Goal: Information Seeking & Learning: Learn about a topic

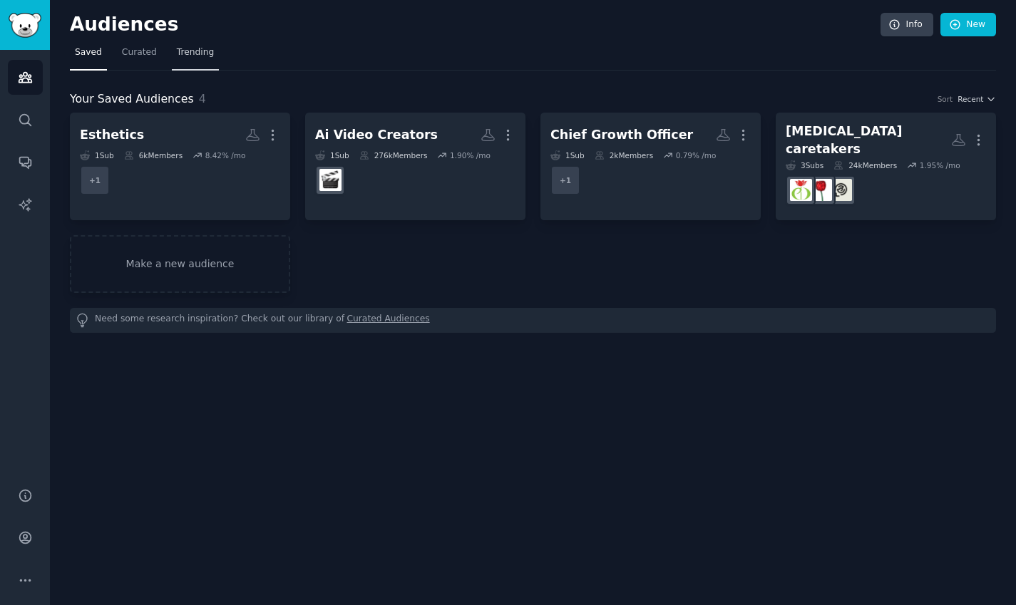
click at [195, 63] on link "Trending" at bounding box center [195, 55] width 47 height 29
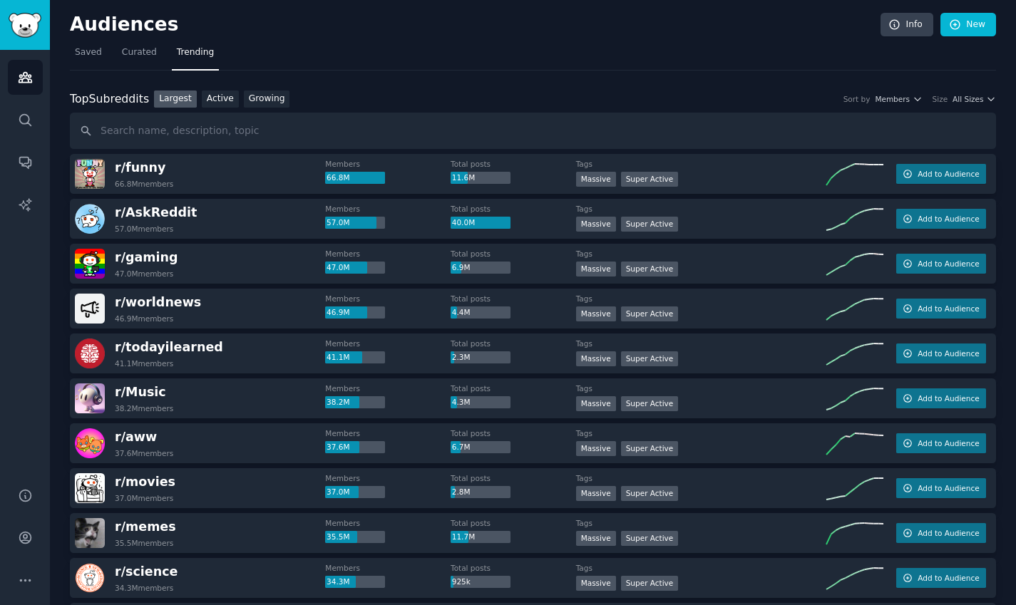
click at [107, 66] on nav "Saved Curated Trending" at bounding box center [533, 55] width 926 height 29
click at [93, 60] on link "Saved" at bounding box center [88, 55] width 37 height 29
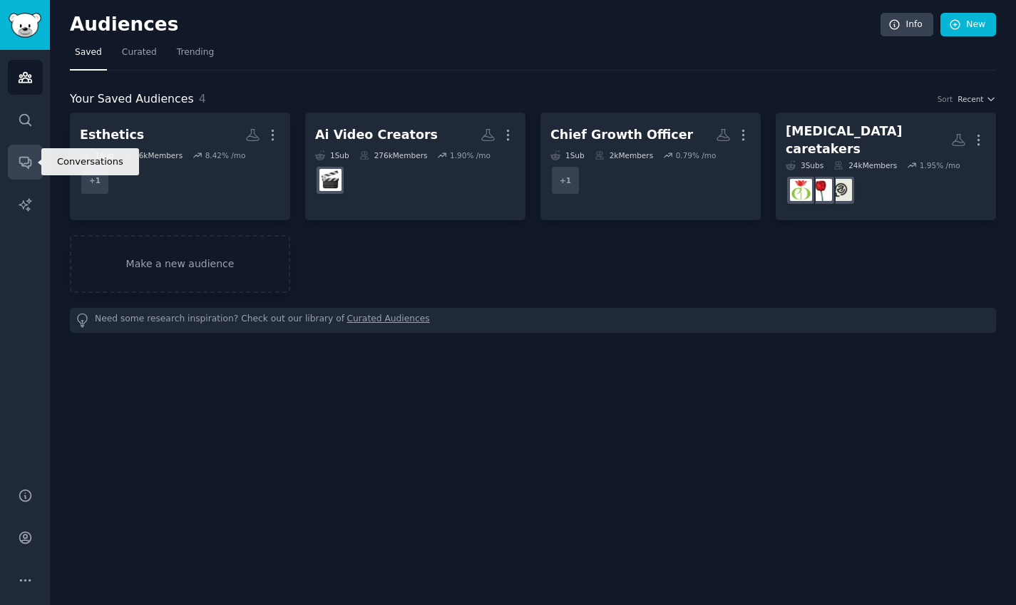
click at [28, 169] on icon "Sidebar" at bounding box center [25, 162] width 15 height 15
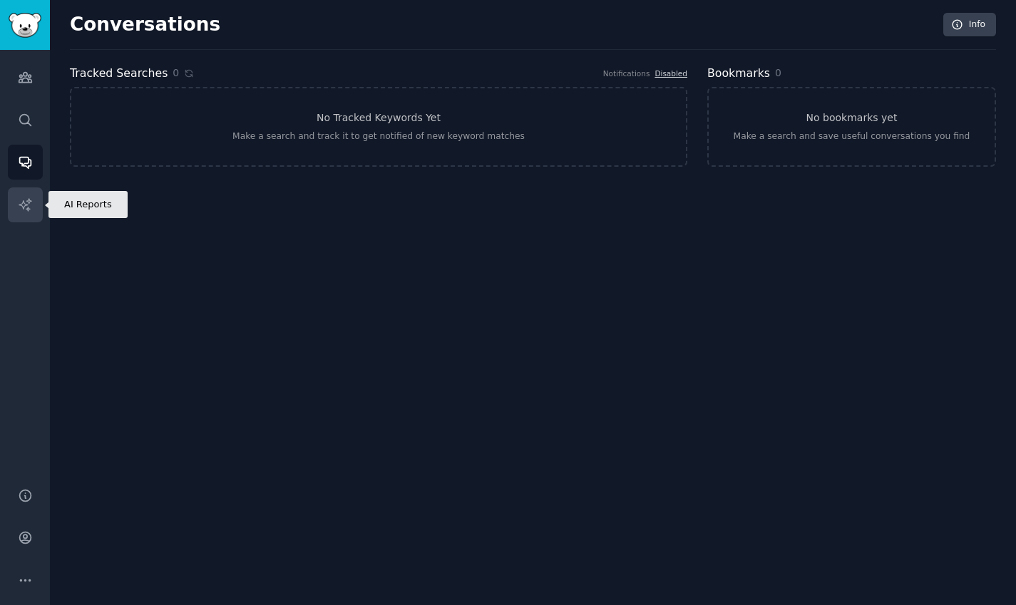
click at [30, 190] on link "AI Reports" at bounding box center [25, 205] width 35 height 35
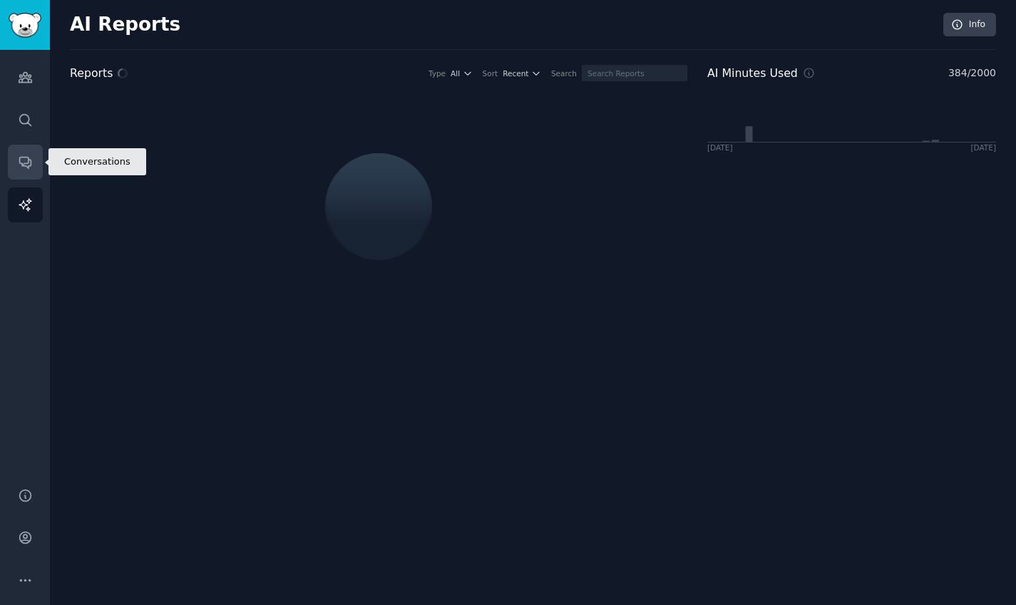
click at [30, 165] on icon "Sidebar" at bounding box center [24, 163] width 11 height 11
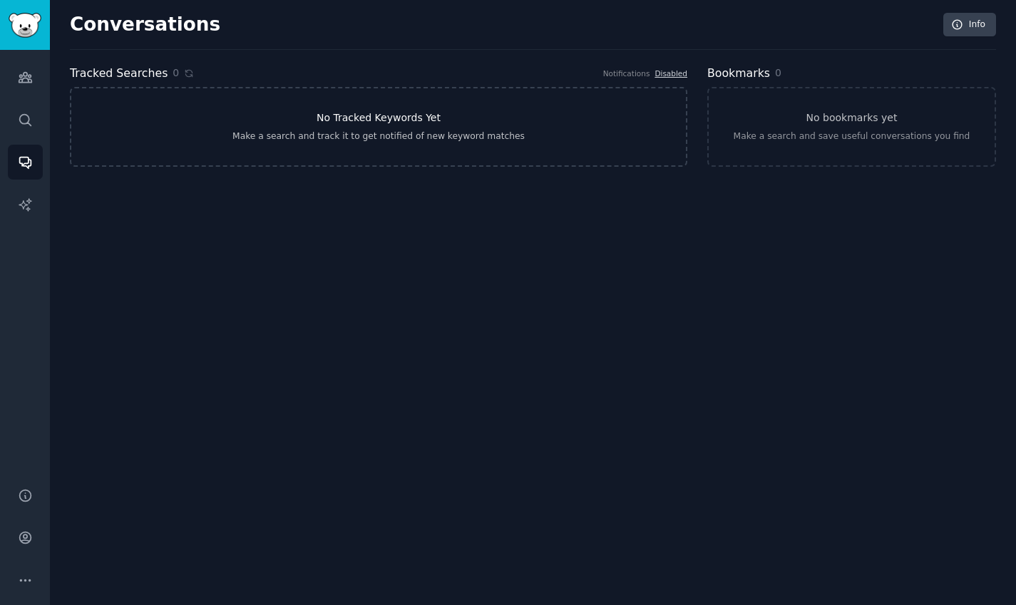
click at [597, 133] on link "No Tracked Keywords Yet Make a search and track it to get notified of new keywo…" at bounding box center [379, 127] width 618 height 80
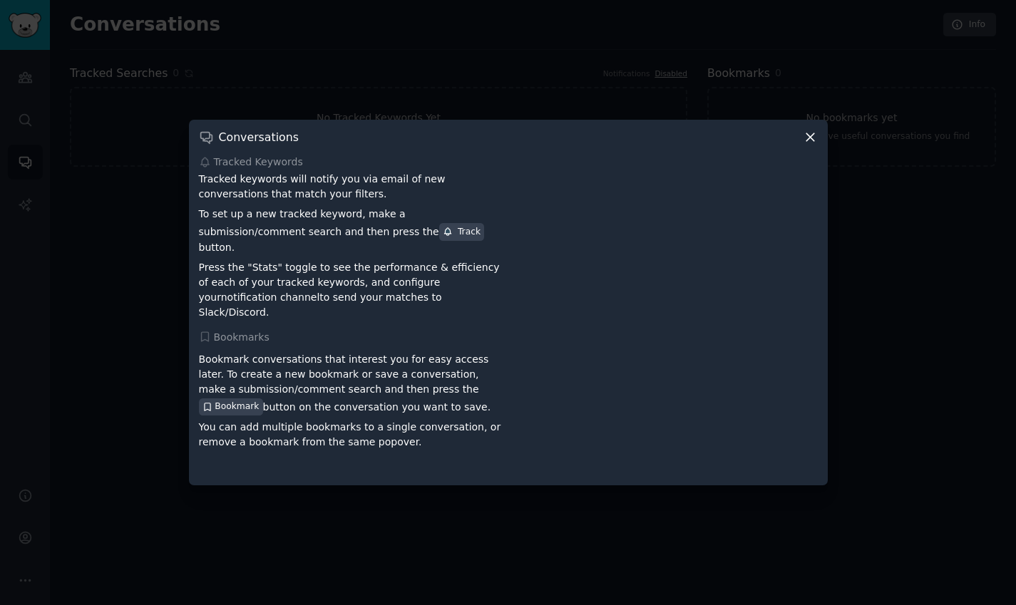
click at [810, 142] on icon at bounding box center [810, 137] width 15 height 15
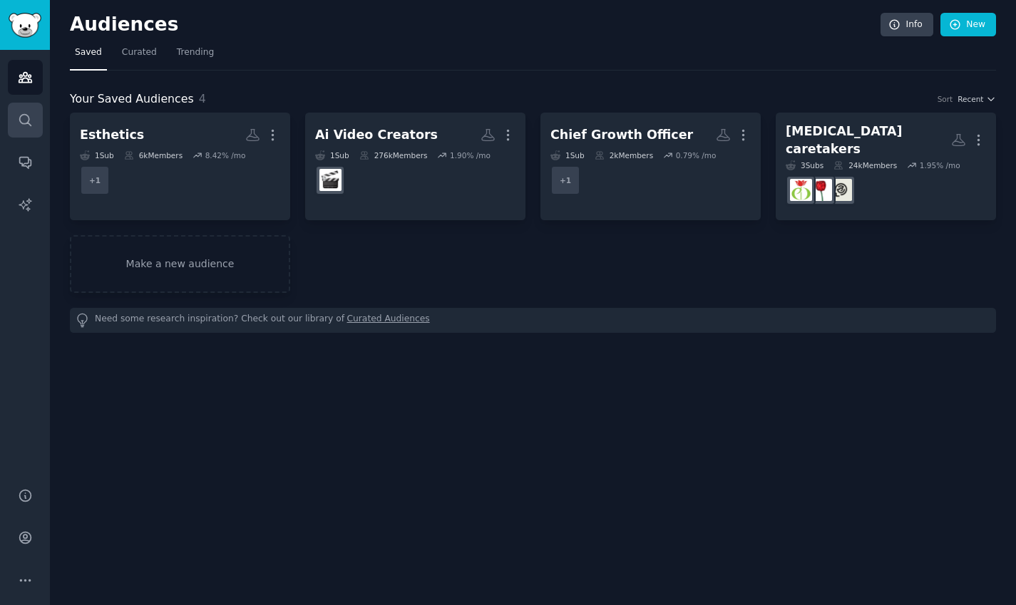
click at [41, 132] on link "Search" at bounding box center [25, 120] width 35 height 35
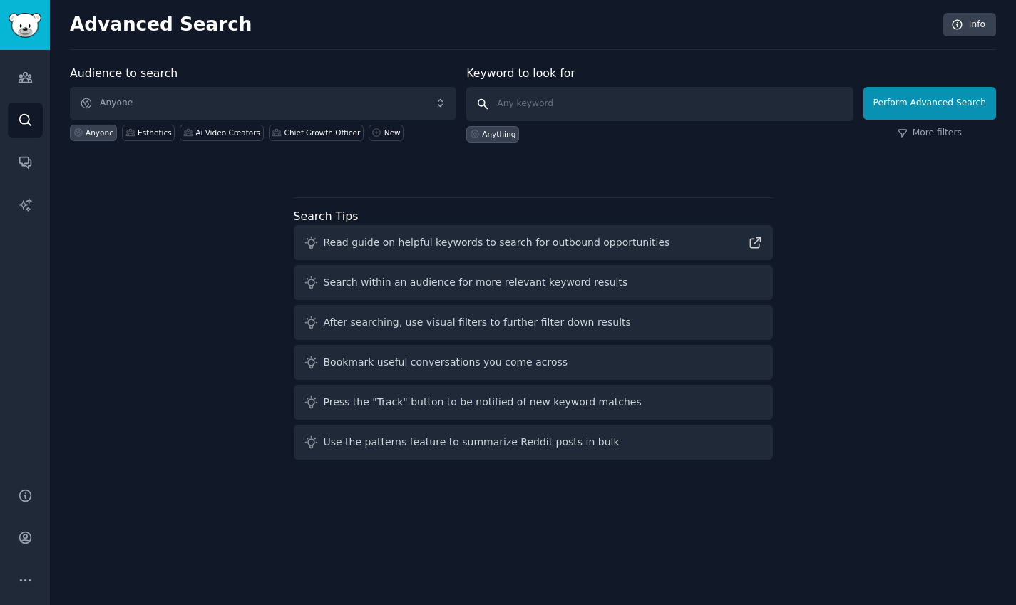
click at [654, 100] on input "text" at bounding box center [659, 104] width 387 height 34
type input "recruiting"
click button "Perform Advanced Search" at bounding box center [930, 103] width 133 height 33
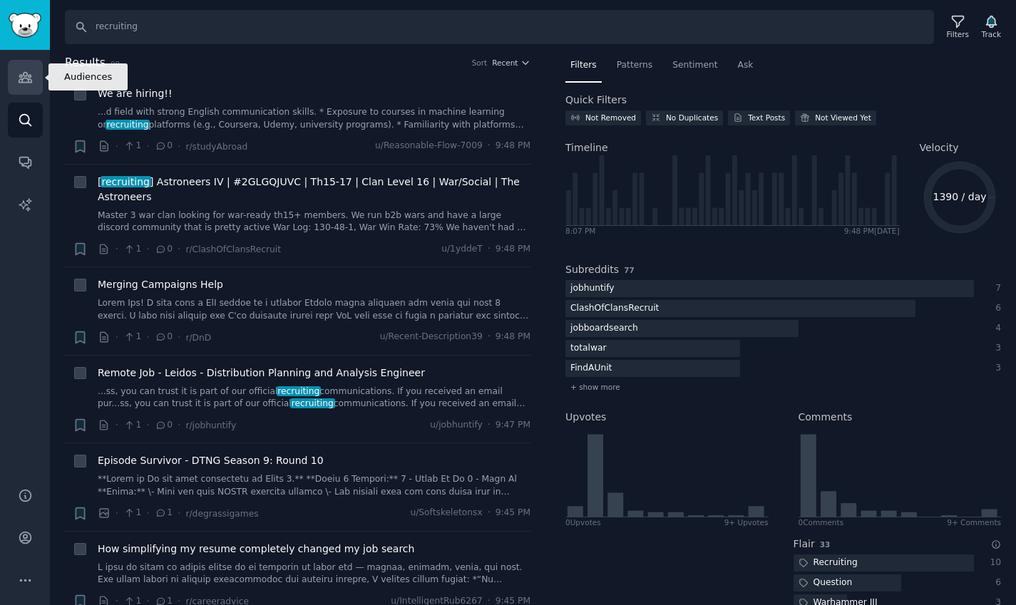
click at [34, 83] on link "Audiences" at bounding box center [25, 77] width 35 height 35
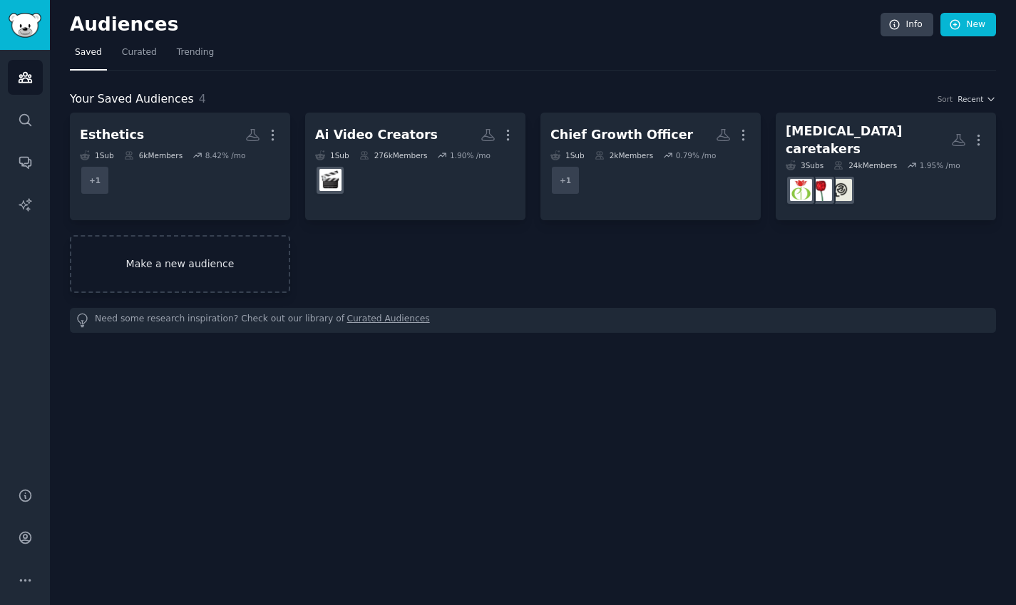
click at [218, 260] on link "Make a new audience" at bounding box center [180, 264] width 220 height 58
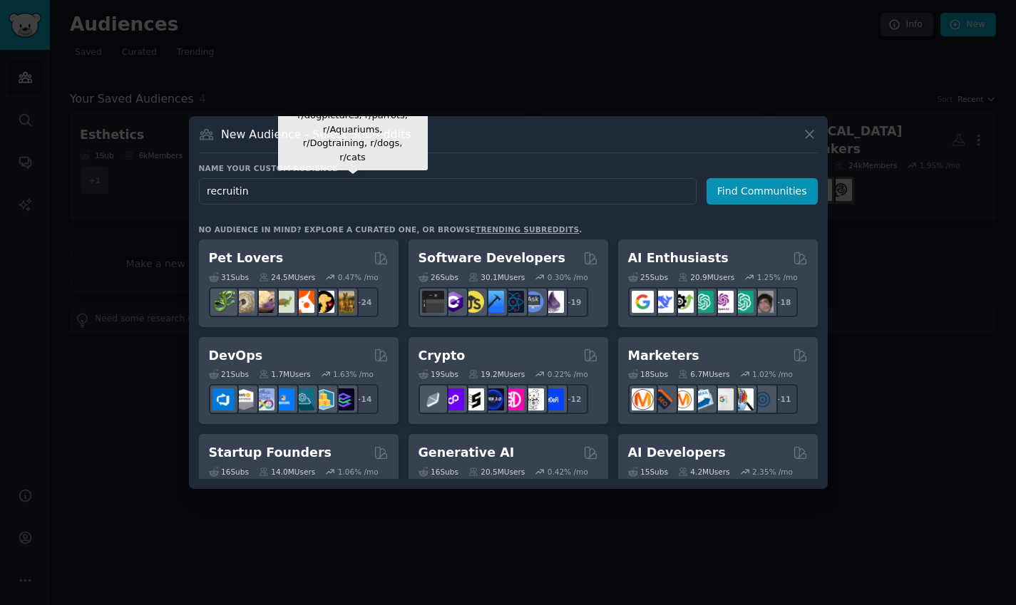
type input "recruiting"
click button "Find Communities" at bounding box center [762, 191] width 111 height 26
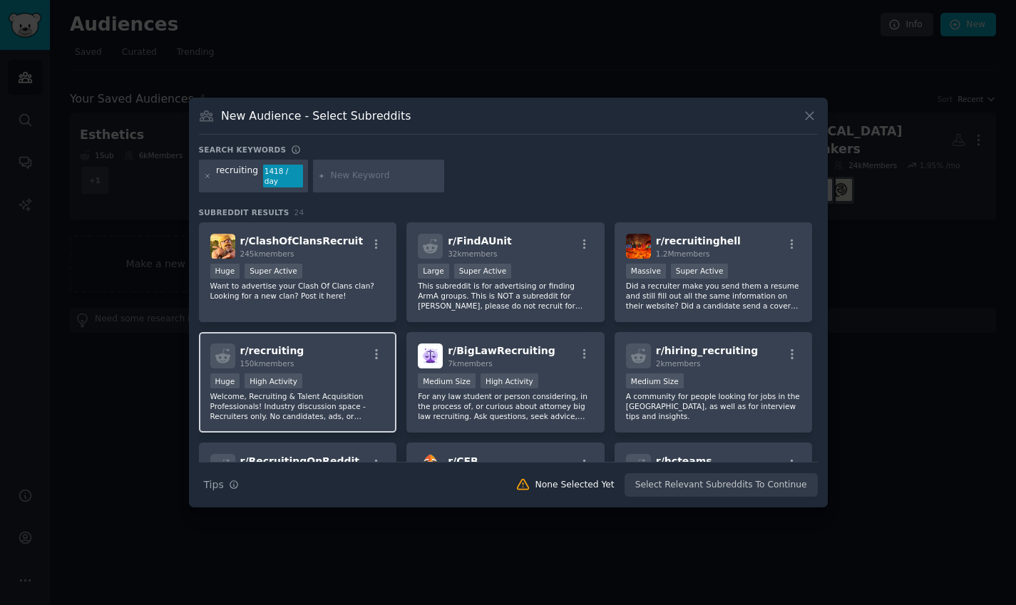
click at [342, 399] on p "Welcome, Recruiting & Talent Acquisition Professionals! Industry discussion spa…" at bounding box center [297, 407] width 175 height 30
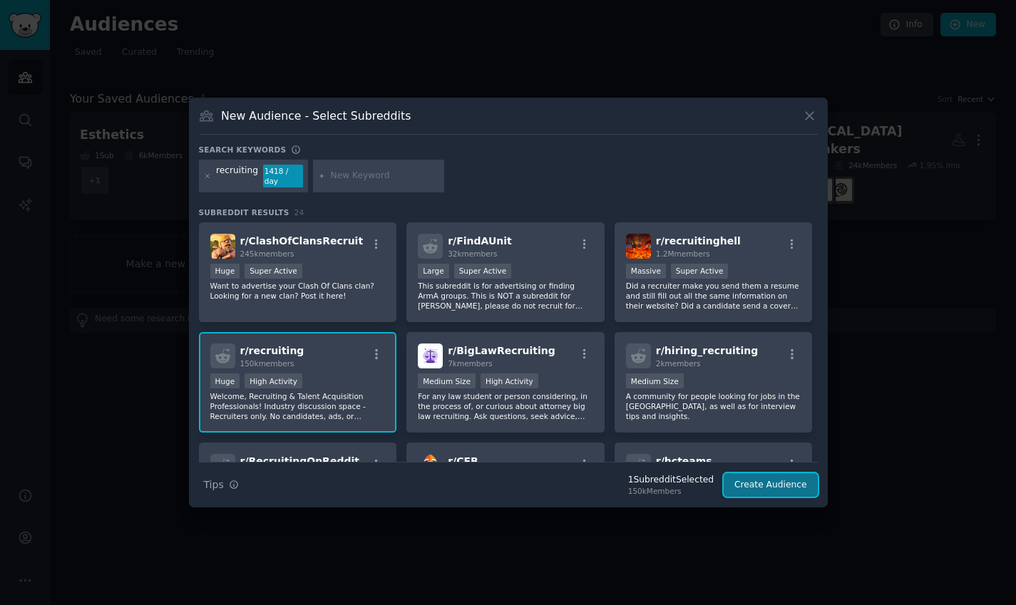
click at [759, 474] on button "Create Audience" at bounding box center [771, 486] width 94 height 24
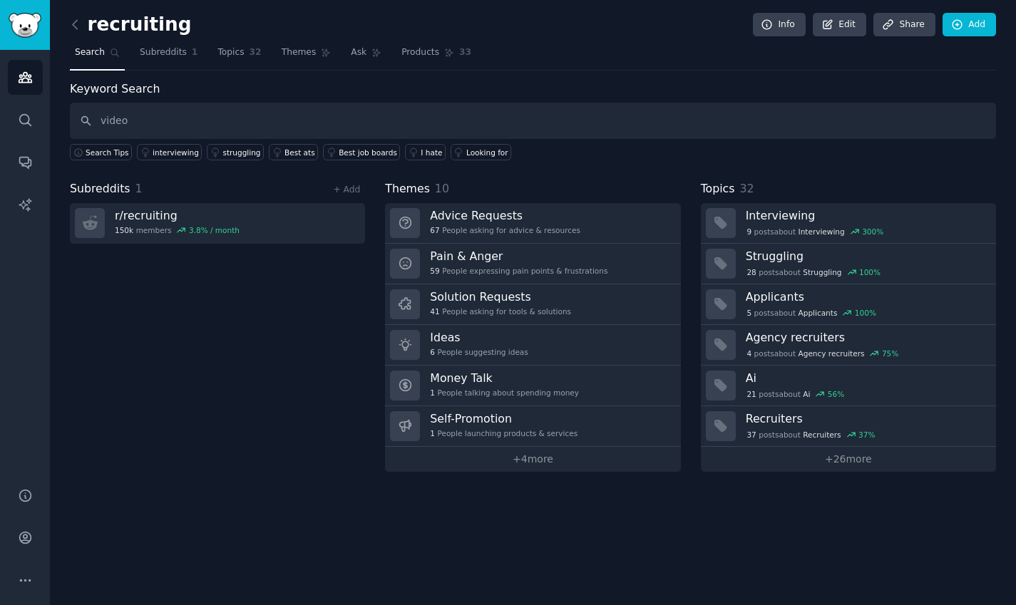
type input "video"
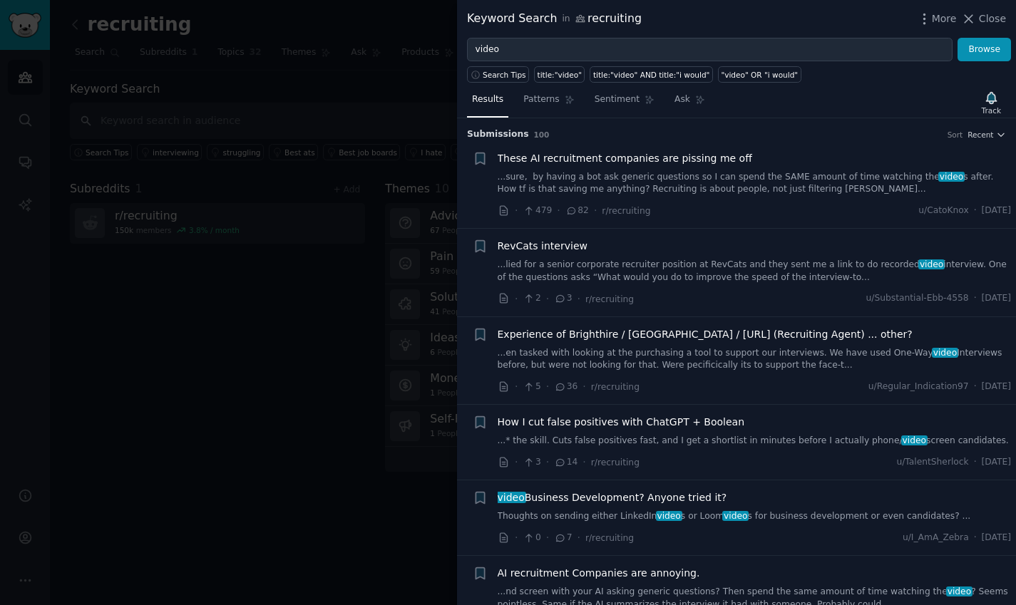
click at [331, 414] on div at bounding box center [508, 302] width 1016 height 605
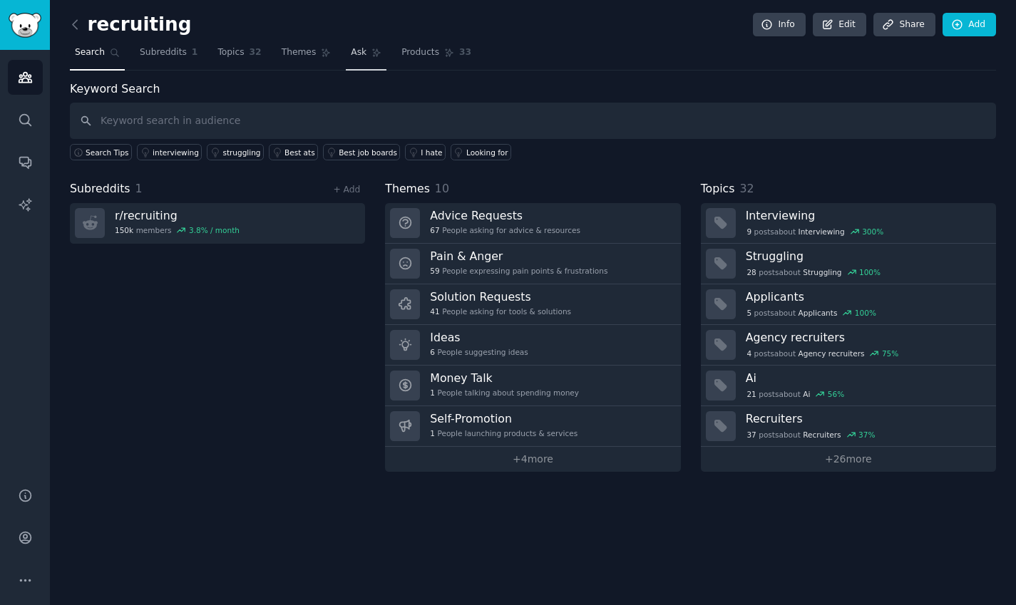
click at [372, 53] on icon at bounding box center [377, 53] width 10 height 10
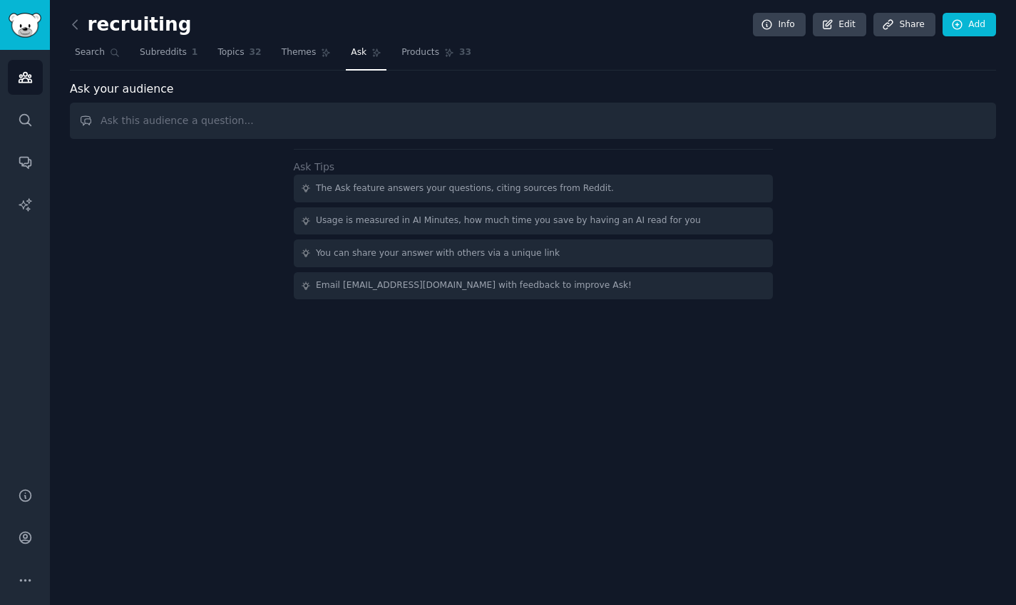
click at [392, 127] on input "text" at bounding box center [533, 121] width 926 height 36
type input "Do they use video in outreach?"
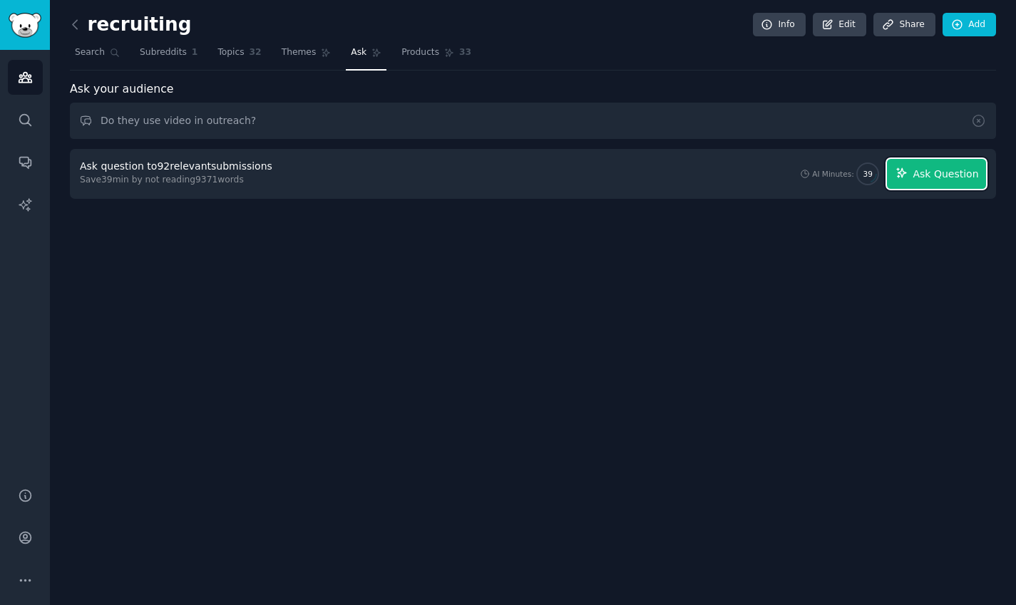
click at [962, 180] on span "Ask Question" at bounding box center [946, 174] width 66 height 15
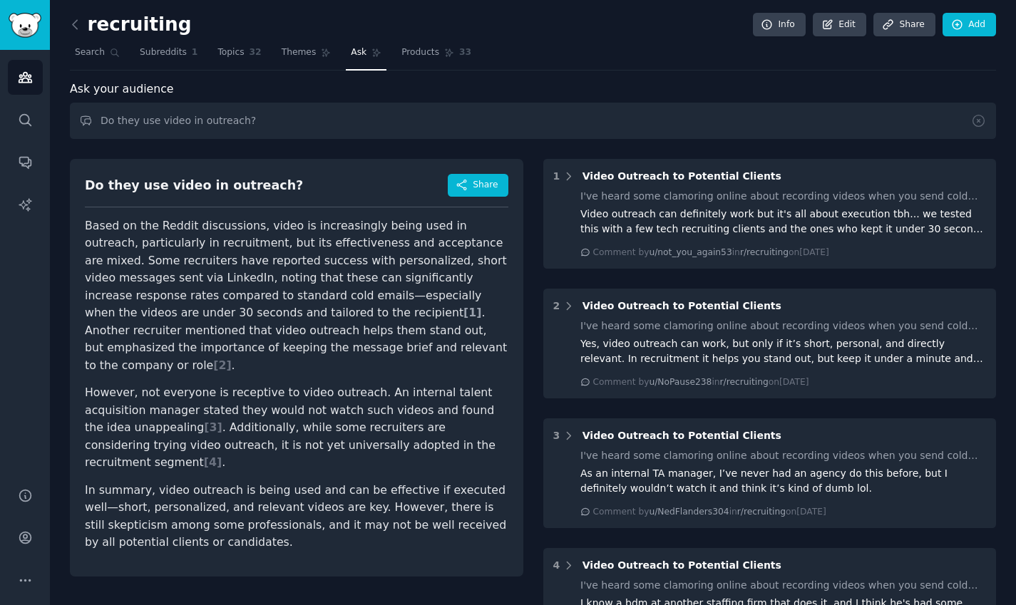
click at [464, 314] on span "[ 1 ]" at bounding box center [473, 313] width 18 height 14
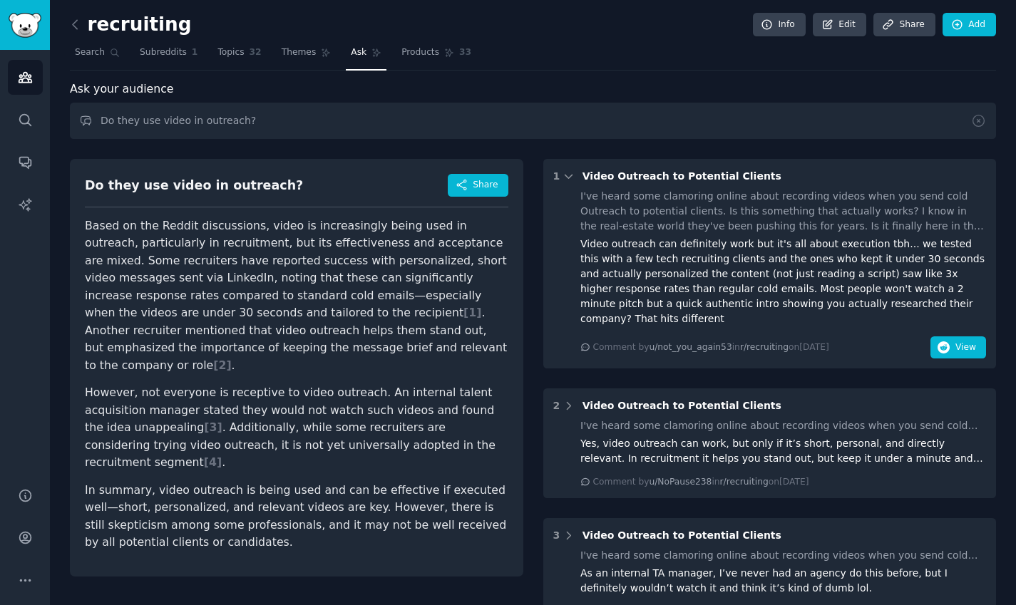
click at [751, 260] on div "Video outreach can definitely work but it's all about execution tbh... we teste…" at bounding box center [784, 282] width 406 height 90
click at [769, 207] on div "I've heard some clamoring online about recording videos when you send cold Outr…" at bounding box center [784, 211] width 406 height 45
click at [301, 50] on span "Themes" at bounding box center [299, 52] width 35 height 13
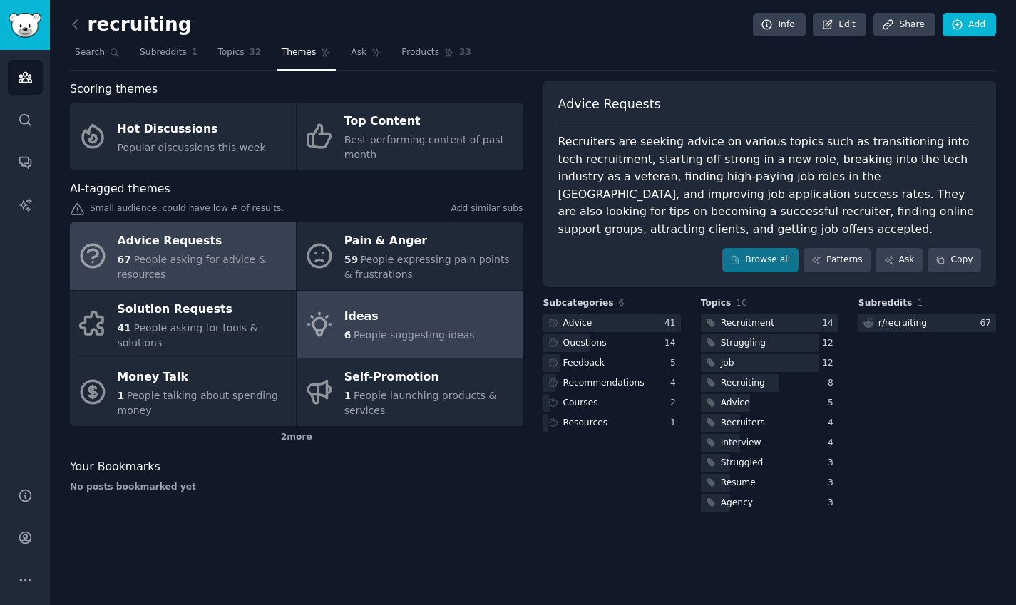
click at [412, 332] on span "People suggesting ideas" at bounding box center [414, 334] width 121 height 11
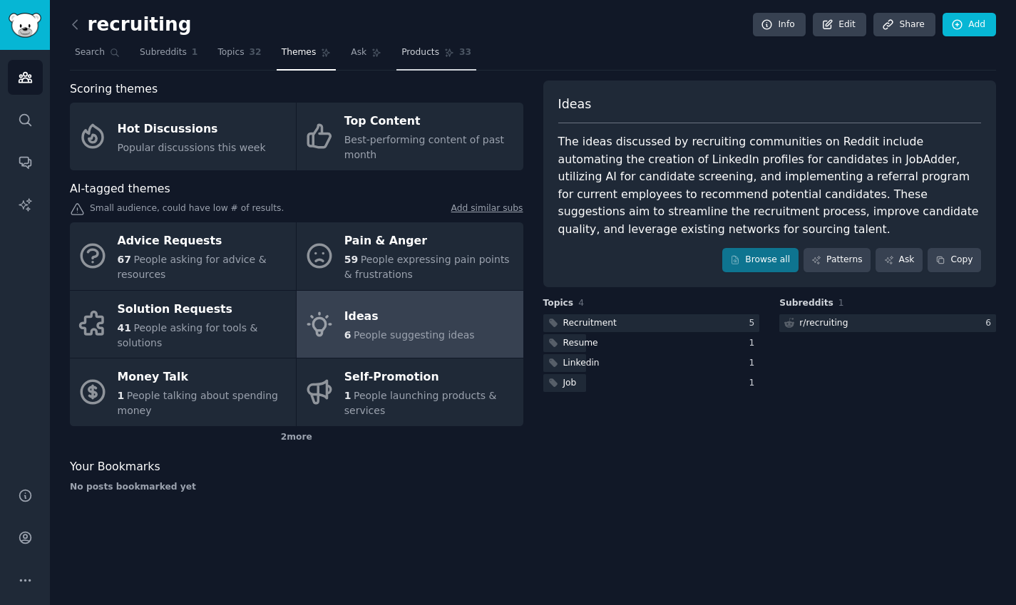
click at [424, 48] on span "Products" at bounding box center [421, 52] width 38 height 13
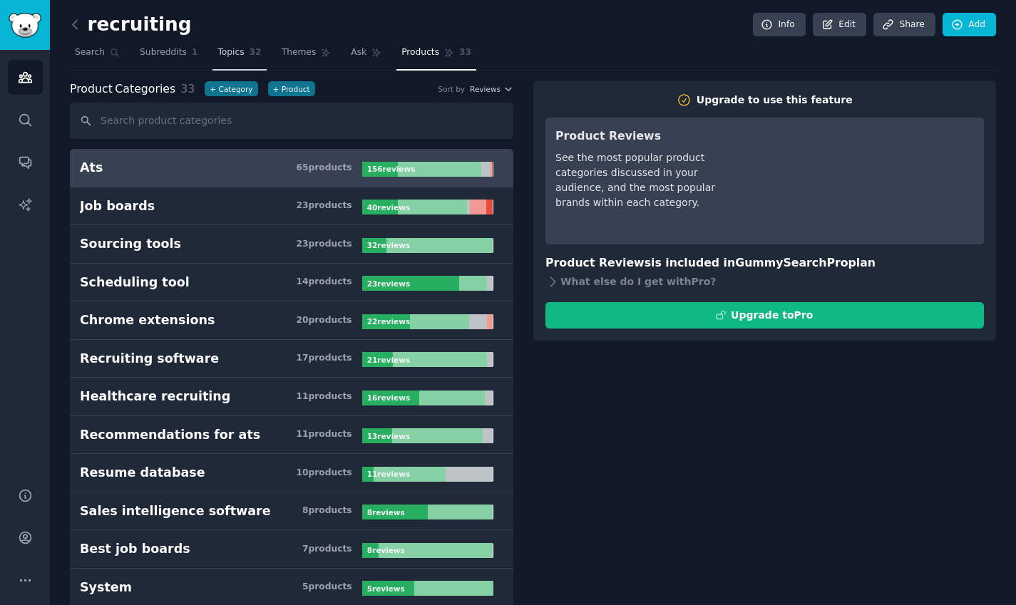
click at [250, 54] on span "32" at bounding box center [256, 52] width 12 height 13
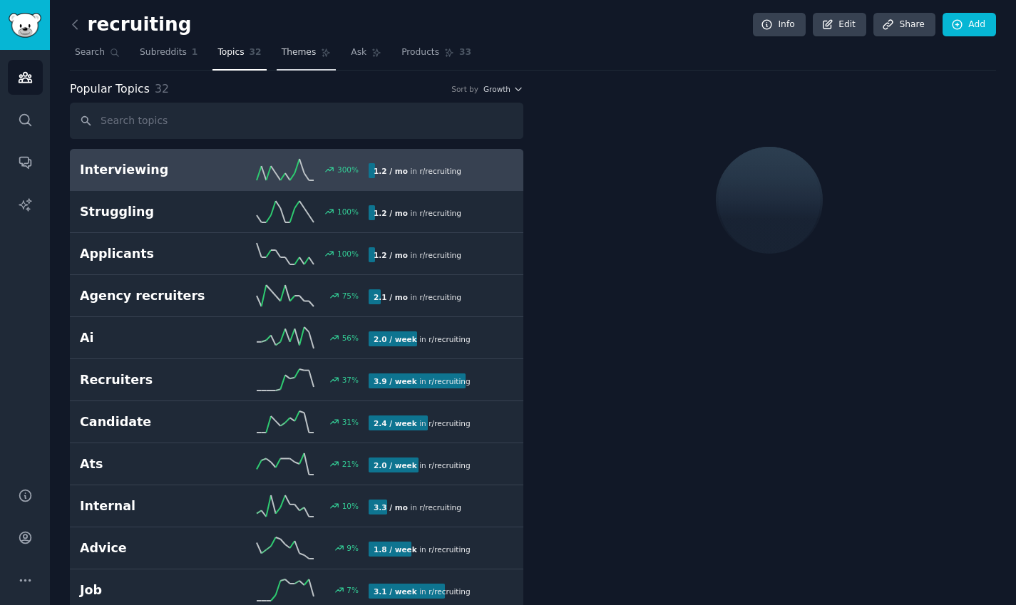
click at [298, 58] on link "Themes" at bounding box center [307, 55] width 60 height 29
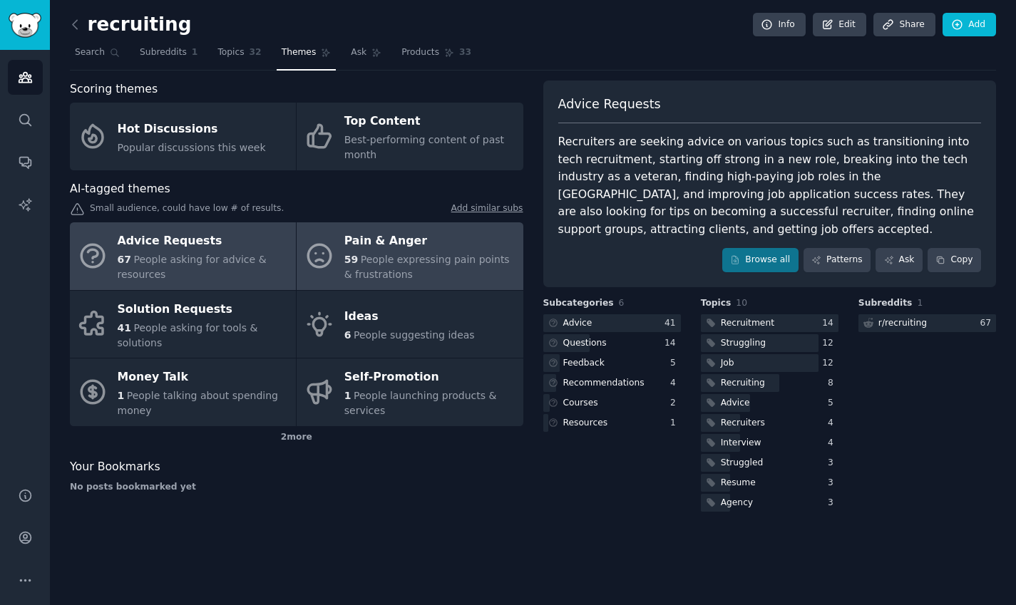
click at [457, 275] on div "59 People expressing pain points & frustrations" at bounding box center [429, 267] width 171 height 30
